Goal: Transaction & Acquisition: Purchase product/service

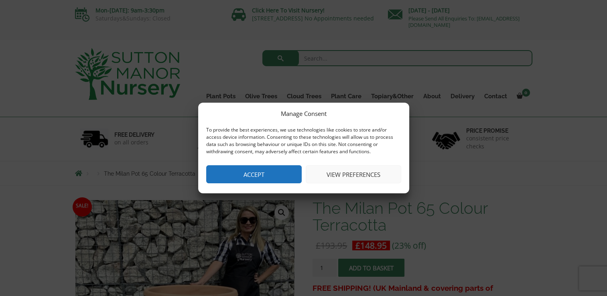
click at [256, 173] on button "Accept" at bounding box center [254, 174] width 96 height 18
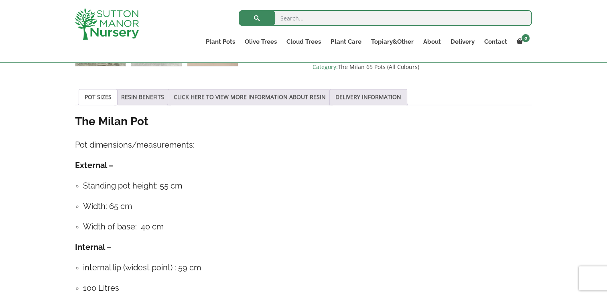
scroll to position [417, 0]
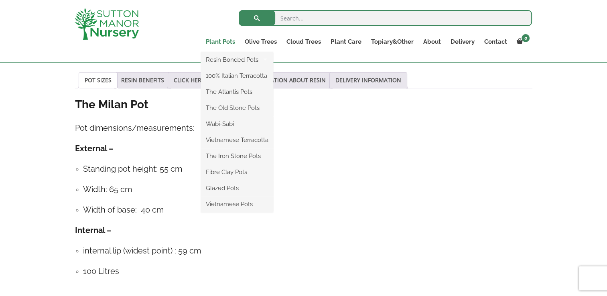
click at [226, 41] on link "Plant Pots" at bounding box center [220, 41] width 39 height 11
click at [235, 108] on link "The Old Stone Pots" at bounding box center [237, 108] width 72 height 12
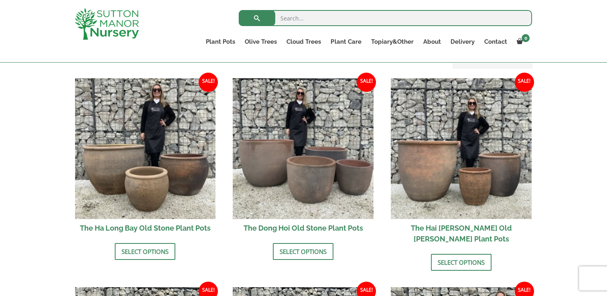
scroll to position [273, 0]
